Goal: Information Seeking & Learning: Learn about a topic

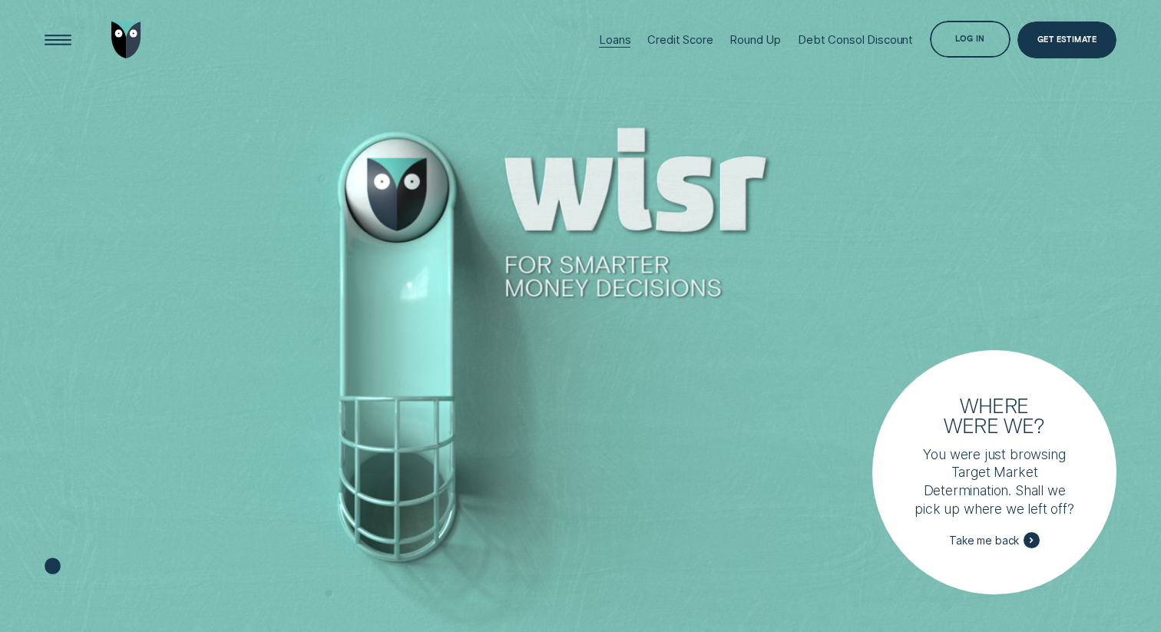
click at [607, 47] on div at bounding box center [614, 47] width 31 height 1
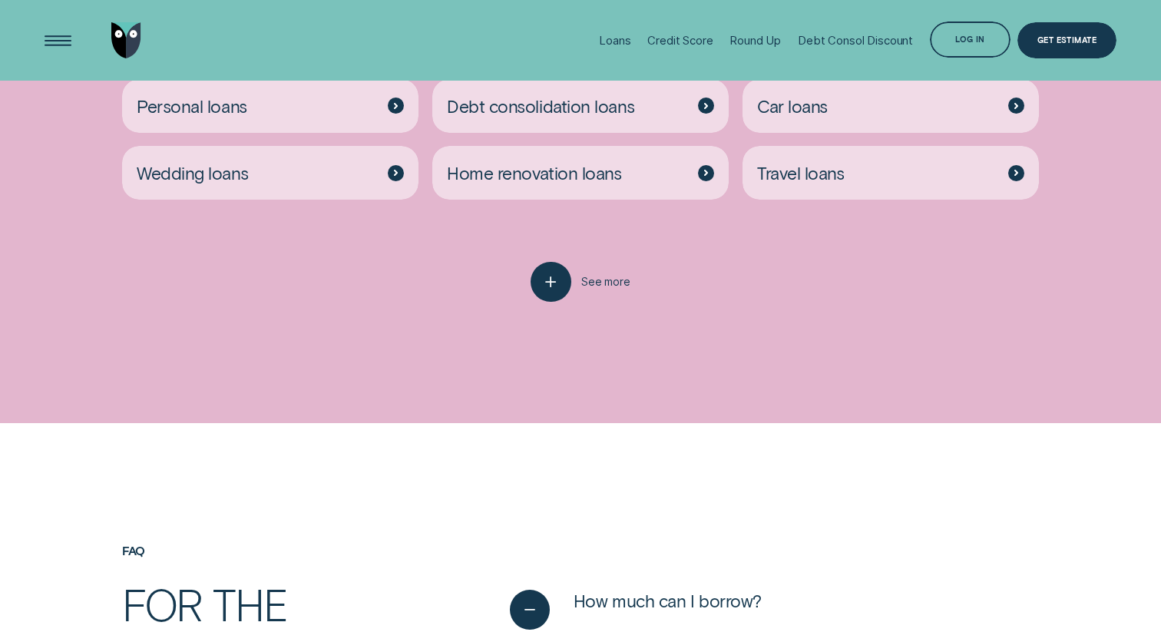
scroll to position [3400, 0]
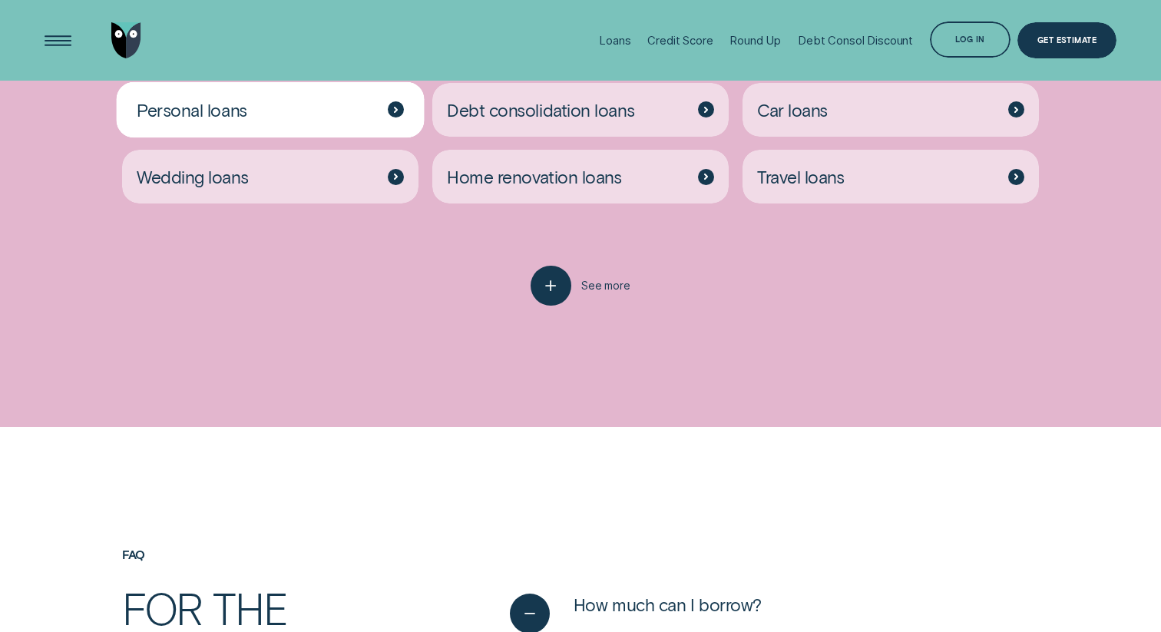
click at [329, 114] on div "Personal loans" at bounding box center [270, 110] width 296 height 54
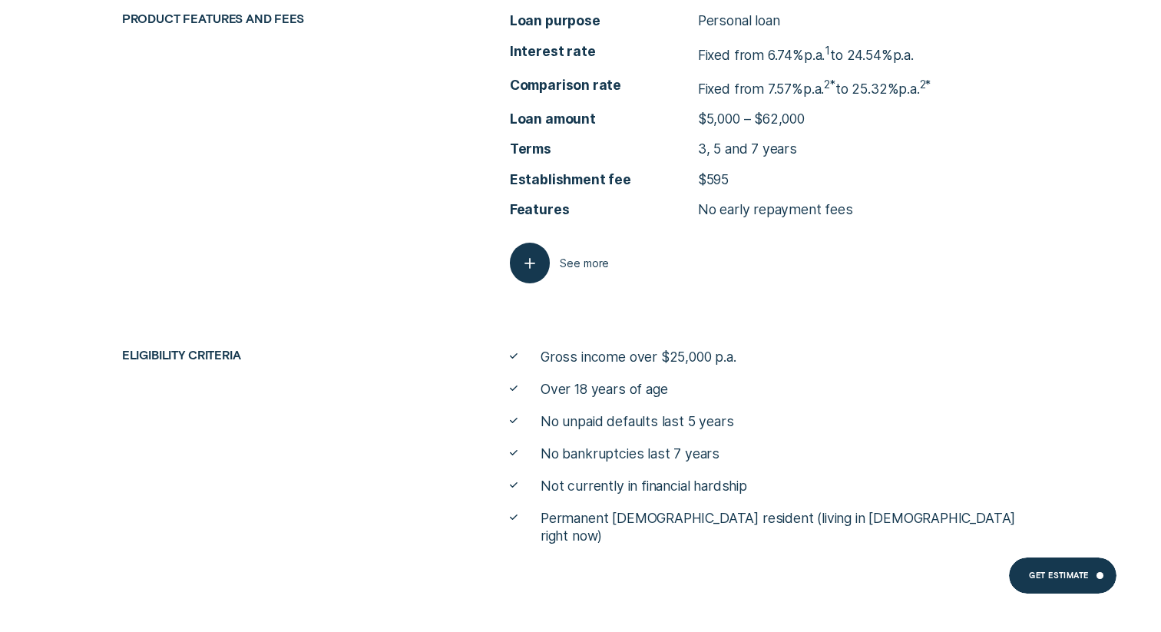
scroll to position [6039, 0]
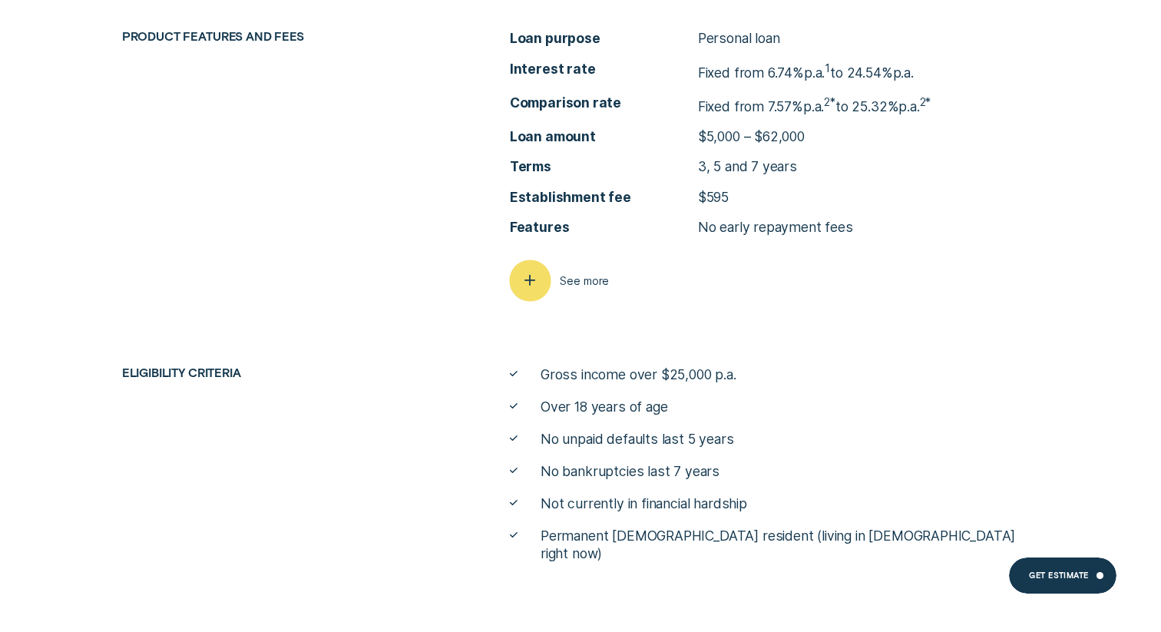
click at [541, 291] on div "button" at bounding box center [529, 280] width 41 height 41
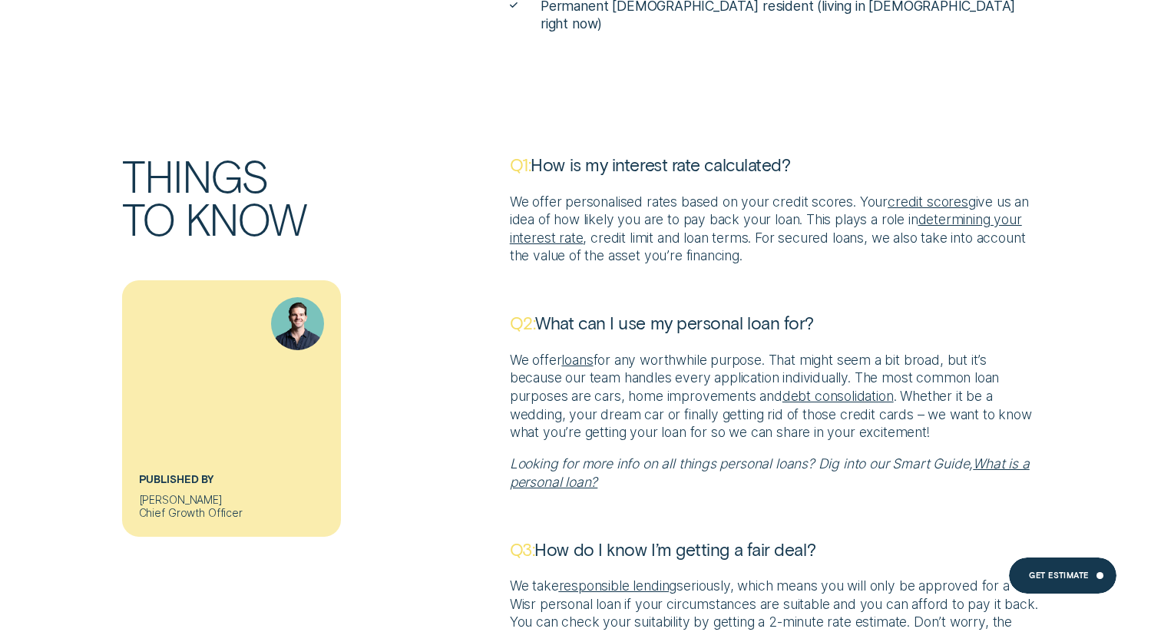
scroll to position [6870, 0]
